Goal: Check status: Check status

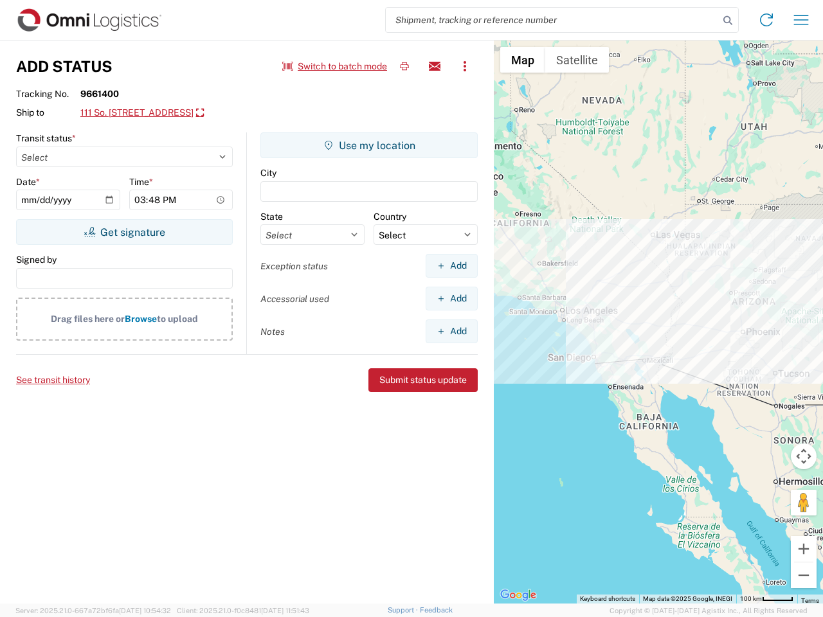
click at [552, 20] on input "search" at bounding box center [552, 20] width 333 height 24
click at [728, 21] on icon at bounding box center [728, 21] width 18 height 18
click at [767, 20] on icon at bounding box center [766, 20] width 21 height 21
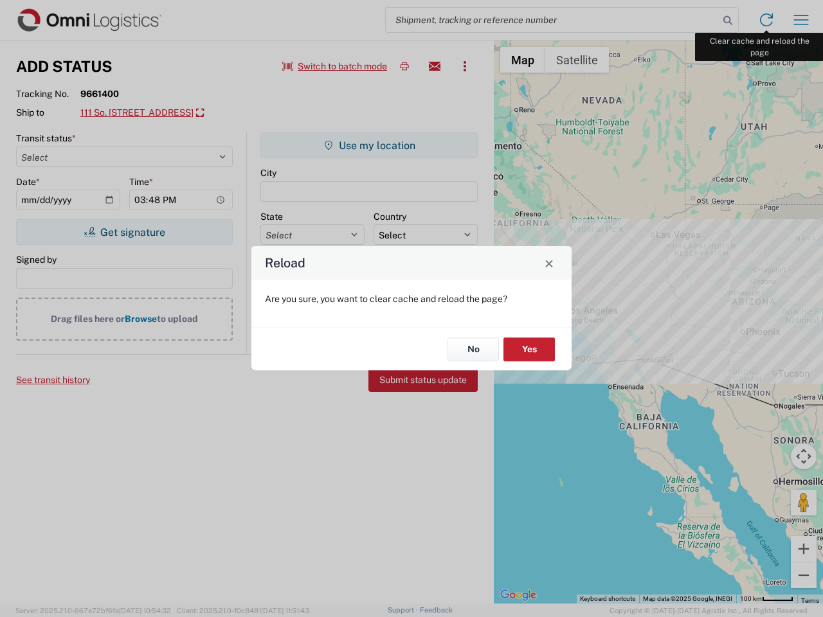
click at [801, 20] on div "Reload Are you sure, you want to clear cache and reload the page? No Yes" at bounding box center [411, 308] width 823 height 617
click at [335, 66] on div "Reload Are you sure, you want to clear cache and reload the page? No Yes" at bounding box center [411, 308] width 823 height 617
click at [405, 66] on div "Reload Are you sure, you want to clear cache and reload the page? No Yes" at bounding box center [411, 308] width 823 height 617
click at [435, 66] on div "Reload Are you sure, you want to clear cache and reload the page? No Yes" at bounding box center [411, 308] width 823 height 617
click at [465, 66] on div "Reload Are you sure, you want to clear cache and reload the page? No Yes" at bounding box center [411, 308] width 823 height 617
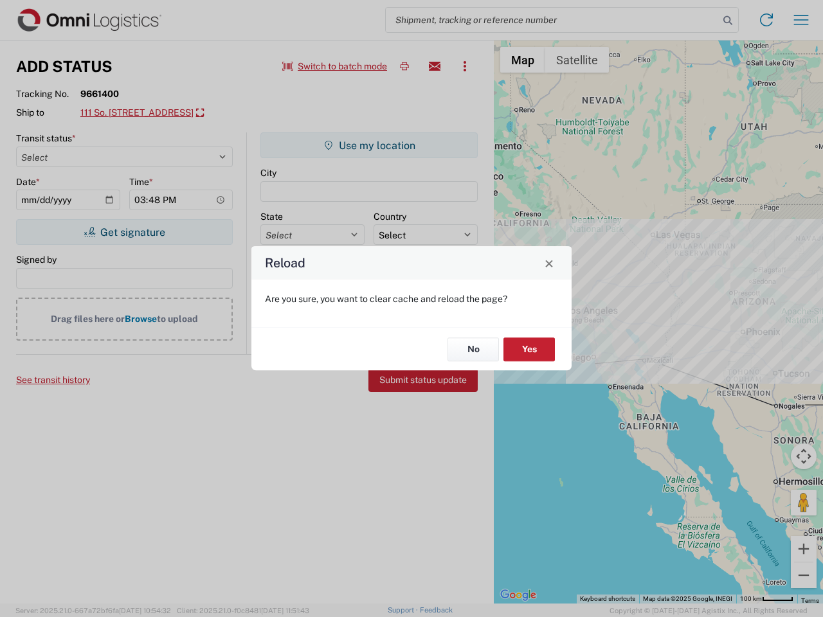
click at [165, 113] on div "Reload Are you sure, you want to clear cache and reload the page? No Yes" at bounding box center [411, 308] width 823 height 617
click at [124, 232] on div "Reload Are you sure, you want to clear cache and reload the page? No Yes" at bounding box center [411, 308] width 823 height 617
